Goal: Task Accomplishment & Management: Use online tool/utility

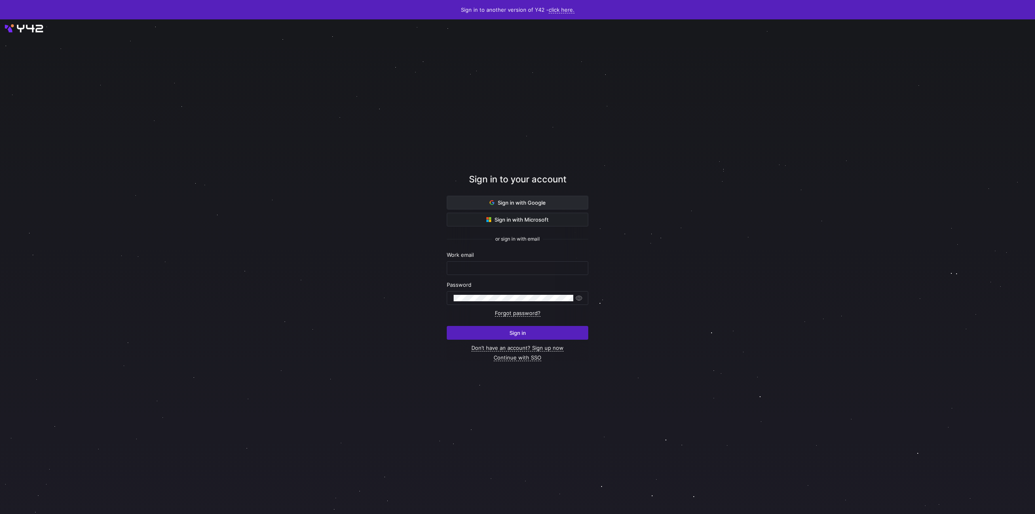
click at [517, 200] on span "Sign in with Google" at bounding box center [518, 202] width 56 height 6
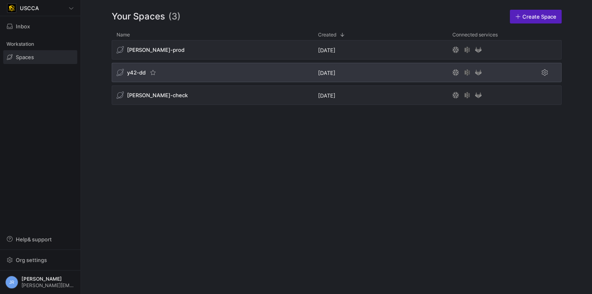
click at [137, 72] on span "y42-dd" at bounding box center [136, 72] width 19 height 6
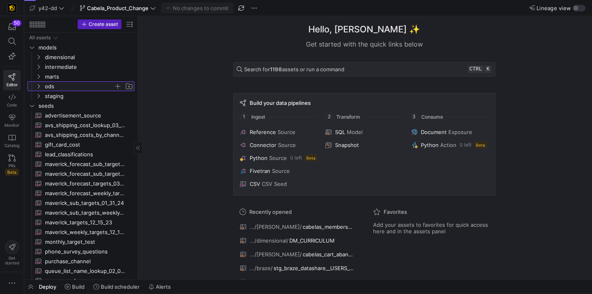
click at [49, 88] on span "ods" at bounding box center [79, 86] width 69 height 9
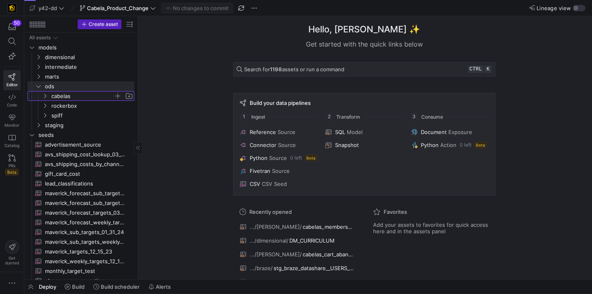
click at [53, 95] on span "cabelas" at bounding box center [82, 95] width 62 height 9
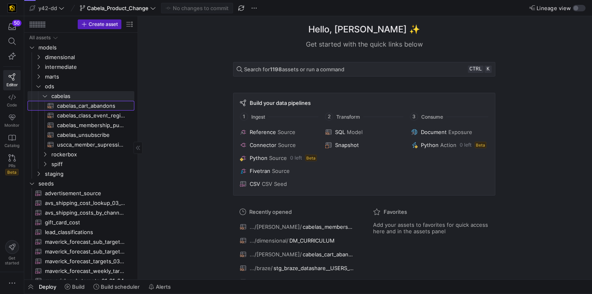
click at [75, 104] on span "cabelas_cart_abandons​​​​​​​​​​" at bounding box center [91, 105] width 68 height 9
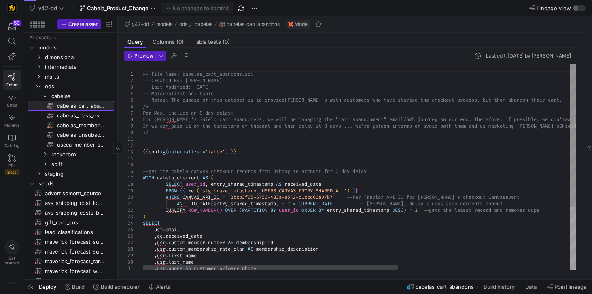
drag, startPoint x: 138, startPoint y: 129, endPoint x: 101, endPoint y: 123, distance: 37.0
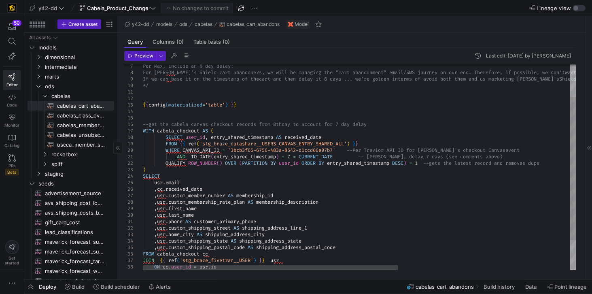
click at [173, 156] on div "Per Max, include an 8 day delay: For Cabela's Shield cart abandoners, we wi ll …" at bounding box center [505, 165] width 725 height 296
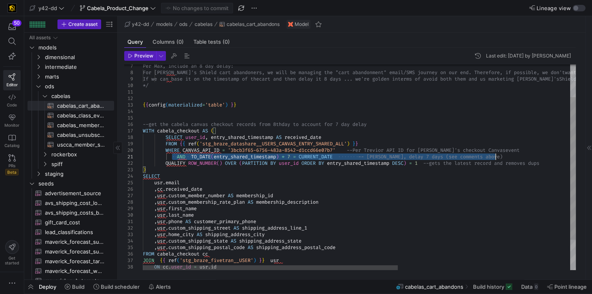
click at [521, 157] on div "Per Max, include an 8 day delay: For Cabela's Shield cart abandoners, we wi ll …" at bounding box center [505, 165] width 725 height 296
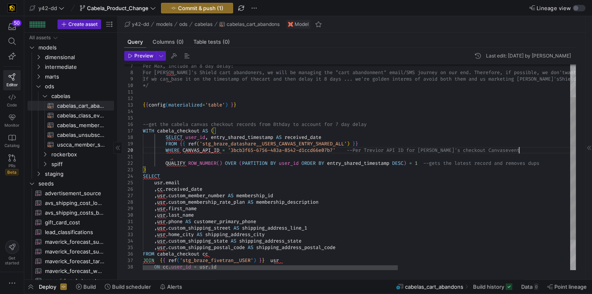
click at [519, 148] on div "Per Max, include an 8 day delay: For Cabela's Shield cart abandoners, we wi ll …" at bounding box center [505, 165] width 725 height 296
click at [513, 148] on div "Per Max, include an 8 day delay: For Cabela's Shield cart abandoners, we wi ll …" at bounding box center [505, 165] width 725 height 296
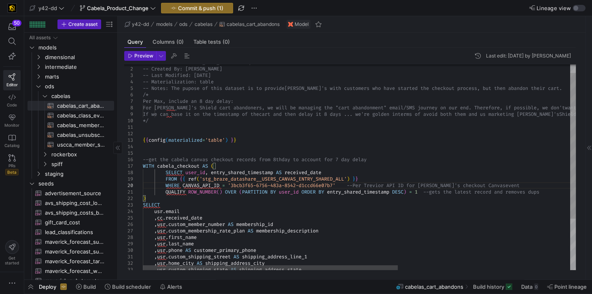
click at [212, 75] on div "Per Max, include an 8 day delay: For Cabela's Shield cart abandoners, we wi ll …" at bounding box center [505, 198] width 725 height 290
click at [222, 77] on div "Per Max, include an 8 day delay: For Cabela's Shield cart abandoners, we wi ll …" at bounding box center [505, 198] width 725 height 290
click at [558, 88] on div "Per Max, include an 8 day delay: For Cabela's Shield cart abandoners, we wi ll …" at bounding box center [505, 198] width 725 height 290
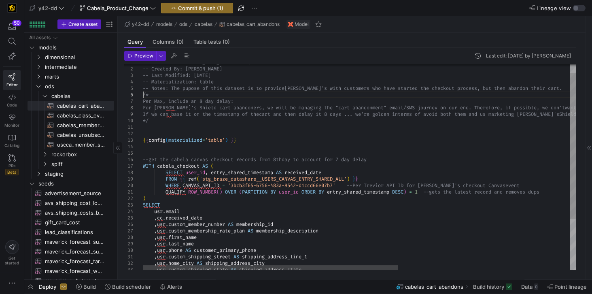
click at [156, 95] on div "Per Max, include an 8 day delay: For Cabela's Shield cart abandoners, we wi ll …" at bounding box center [505, 198] width 725 height 290
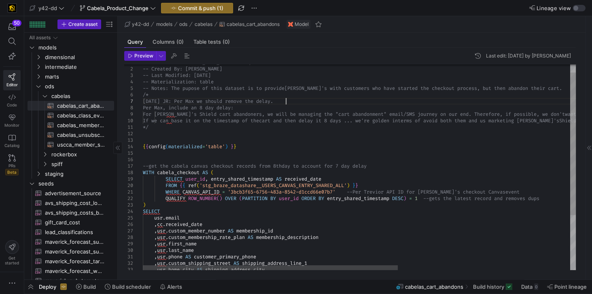
scroll to position [39, 142]
click at [144, 106] on div "Per Max, include an 8 day delay: For Cabela's Shield cart abandoners, we wi ll …" at bounding box center [505, 201] width 725 height 296
click at [292, 101] on div "Per Max, include an 8 day delay: For Cabela's Shield cart abandoners, we wi ll …" at bounding box center [505, 201] width 725 height 296
click at [143, 107] on div "Per Max, include an 8 day delay: For Cabela's Shield cart abandoners, we wi ll …" at bounding box center [505, 201] width 725 height 296
click at [284, 100] on div "Per Max, include an 8 day delay: For Cabela's Shield cart abandoners, we wi ll …" at bounding box center [505, 201] width 725 height 296
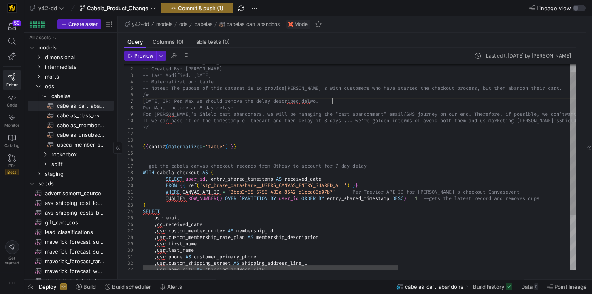
scroll to position [39, 191]
click at [324, 101] on div "Per Max, include an 8 day delay: For Cabela's Shield cart abandoners, we wi ll …" at bounding box center [505, 201] width 725 height 296
click at [323, 123] on div "Per Max, include an 8 day delay: For Cabela's Shield cart abandoners, we wi ll …" at bounding box center [505, 201] width 725 height 296
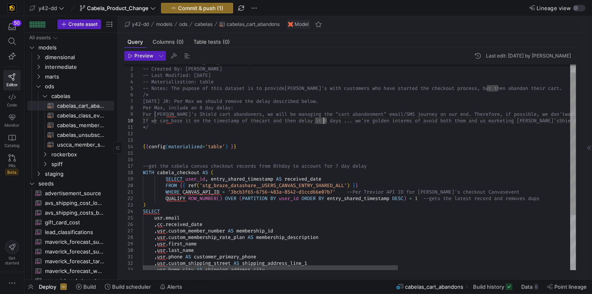
click at [201, 131] on div "Per Max, include an 8 day delay: For Cabela's Shield cart abandoners, we wi ll …" at bounding box center [505, 201] width 725 height 296
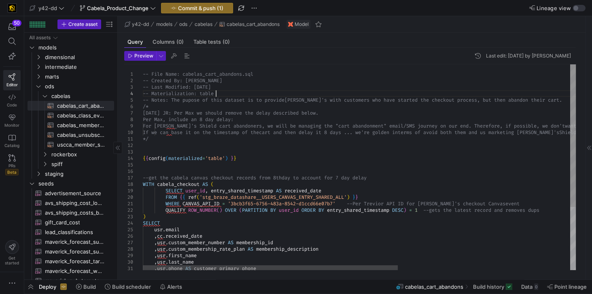
click at [310, 91] on div "{ { config ( materialized = 'table' ) } } --get the cabela canvas checkout reco…" at bounding box center [505, 212] width 725 height 296
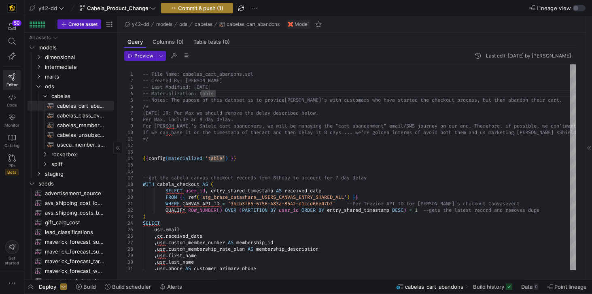
type textarea "-- File Name: cabelas_cart_abandons.sql -- Created By: Jess Rabida -- Last Modi…"
click at [188, 9] on span "Commit & push (1)" at bounding box center [200, 8] width 45 height 6
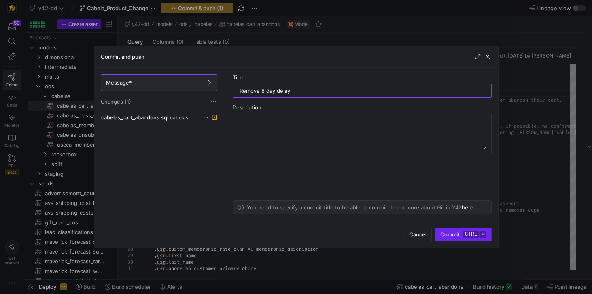
type input "Remove 8 day delay"
click at [459, 232] on span "Commit ctrl ⏎" at bounding box center [463, 234] width 46 height 6
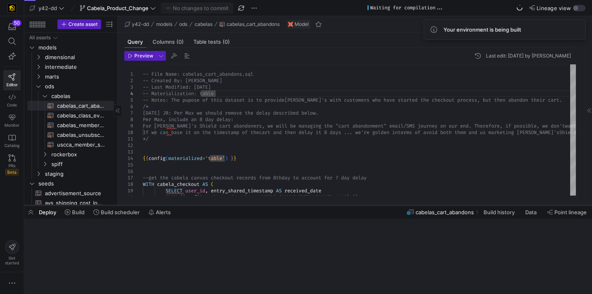
drag, startPoint x: 345, startPoint y: 278, endPoint x: 350, endPoint y: 198, distance: 80.3
click at [350, 203] on div at bounding box center [307, 204] width 567 height 3
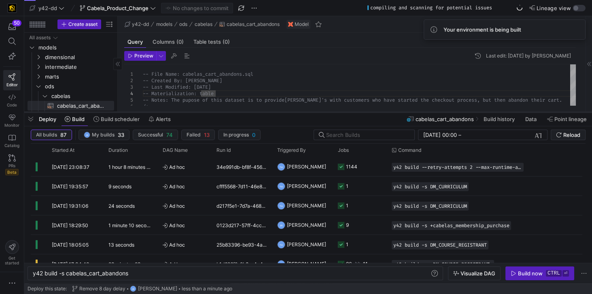
drag, startPoint x: 201, startPoint y: 198, endPoint x: 204, endPoint y: 111, distance: 87.4
click at [204, 111] on div at bounding box center [307, 111] width 567 height 3
click at [92, 276] on div "y42 build -s cabelas_cart_abandons" at bounding box center [232, 273] width 398 height 6
click at [67, 273] on div "y42 build -s cabelas_cart_abandons" at bounding box center [232, 273] width 398 height 6
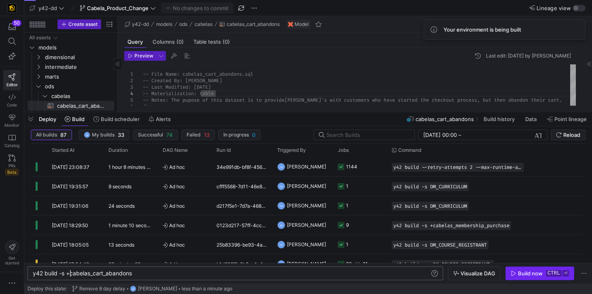
type textarea "y42 build -s +cabelas_cart_abandons"
click at [514, 272] on icon "button" at bounding box center [513, 273] width 6 height 6
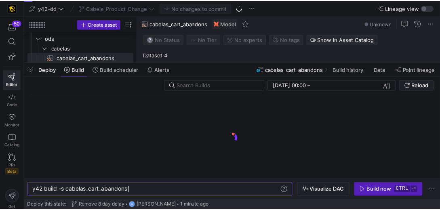
scroll to position [0, 96]
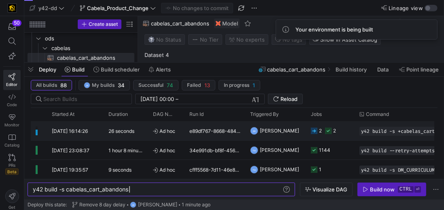
click at [222, 135] on div "e89df767-8668-484a-a8d5-18143accd8f6" at bounding box center [214, 130] width 61 height 19
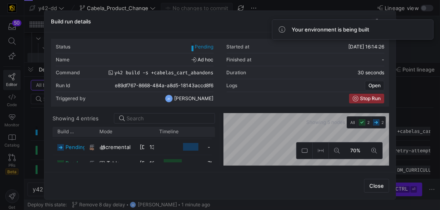
scroll to position [38, 0]
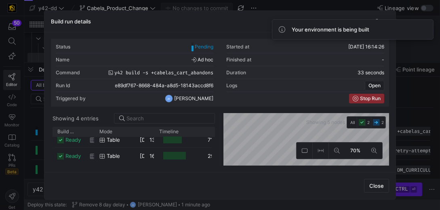
click at [290, 182] on div "Close" at bounding box center [220, 185] width 352 height 27
click at [271, 178] on div "Close" at bounding box center [220, 185] width 352 height 27
click at [378, 187] on span "Close" at bounding box center [377, 186] width 15 height 6
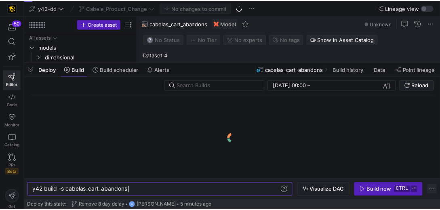
scroll to position [48, 0]
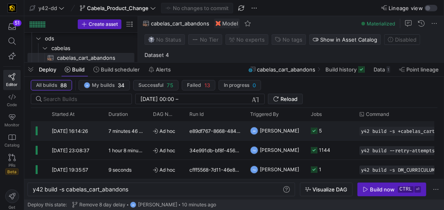
click at [203, 130] on div "e89df767-8668-484a-a8d5-18143accd8f6" at bounding box center [214, 130] width 61 height 19
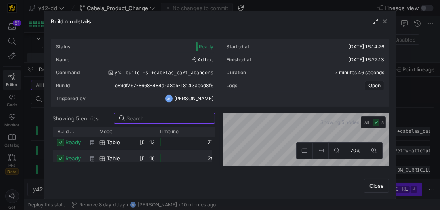
scroll to position [54, 0]
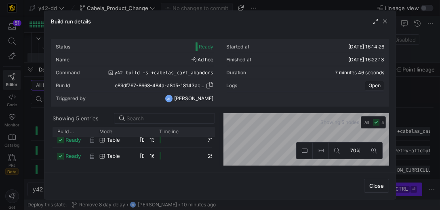
click at [176, 85] on span "e89df767-8668-484a-a8d5-18143accd8f6" at bounding box center [160, 86] width 91 height 6
click at [235, 102] on div at bounding box center [306, 98] width 158 height 13
click at [71, 156] on span "ready" at bounding box center [73, 156] width 15 height 16
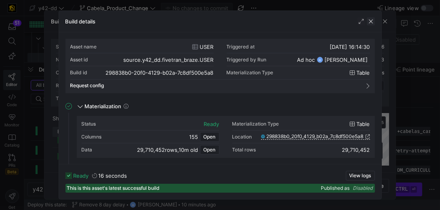
click at [374, 21] on span "button" at bounding box center [371, 21] width 8 height 8
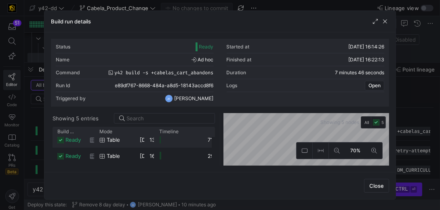
click at [110, 142] on span "Table" at bounding box center [113, 140] width 13 height 16
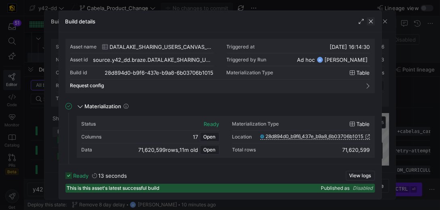
click at [370, 22] on span "button" at bounding box center [371, 21] width 8 height 8
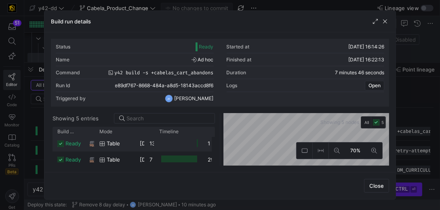
scroll to position [0, 0]
click at [117, 144] on span "table" at bounding box center [113, 146] width 13 height 16
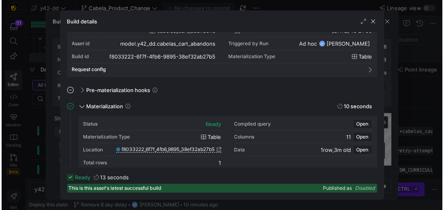
scroll to position [23, 0]
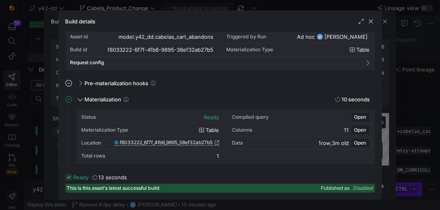
click at [163, 143] on span "f8033222_6f7f_4fb6_9895_38ef32ab27b5" at bounding box center [166, 143] width 93 height 6
click at [371, 23] on span "button" at bounding box center [371, 21] width 8 height 8
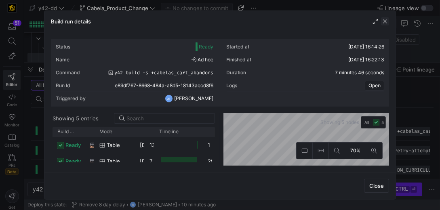
click at [387, 21] on span "button" at bounding box center [385, 21] width 8 height 8
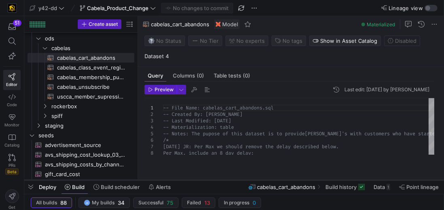
drag, startPoint x: 169, startPoint y: 64, endPoint x: 170, endPoint y: 181, distance: 117.7
click at [170, 181] on div at bounding box center [233, 180] width 419 height 3
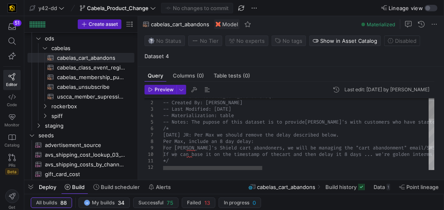
type textarea "-- File Name: cabelas_cart_abandons.sql -- Created By: [PERSON_NAME] -- Last Mo…"
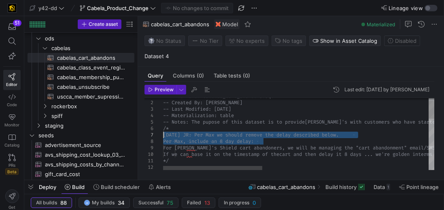
drag, startPoint x: 261, startPoint y: 141, endPoint x: 159, endPoint y: 136, distance: 101.6
